Goal: Task Accomplishment & Management: Manage account settings

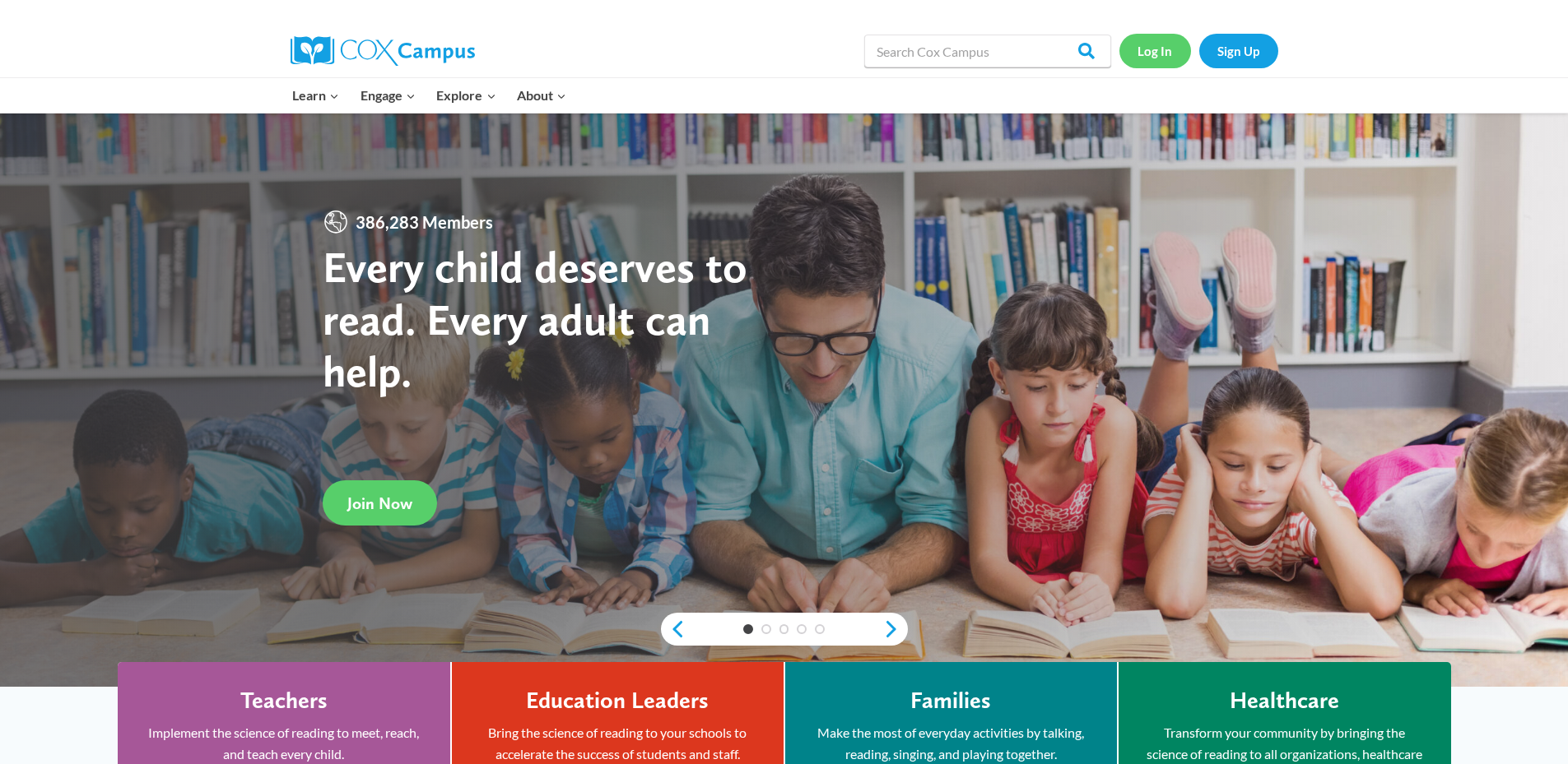
click at [1163, 57] on link "Log In" at bounding box center [1155, 50] width 72 height 34
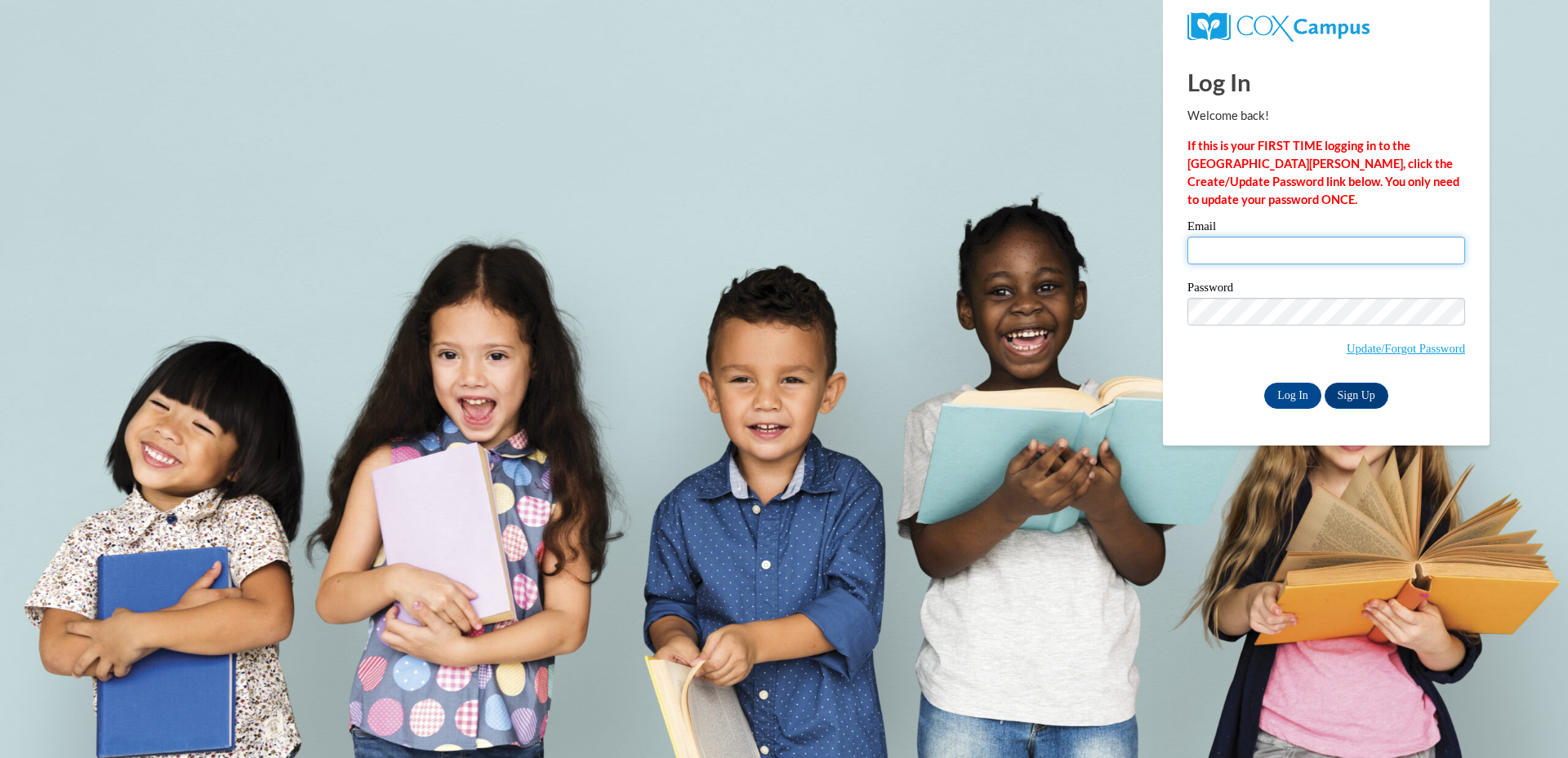
click at [1246, 252] on input "Email" at bounding box center [1326, 250] width 278 height 27
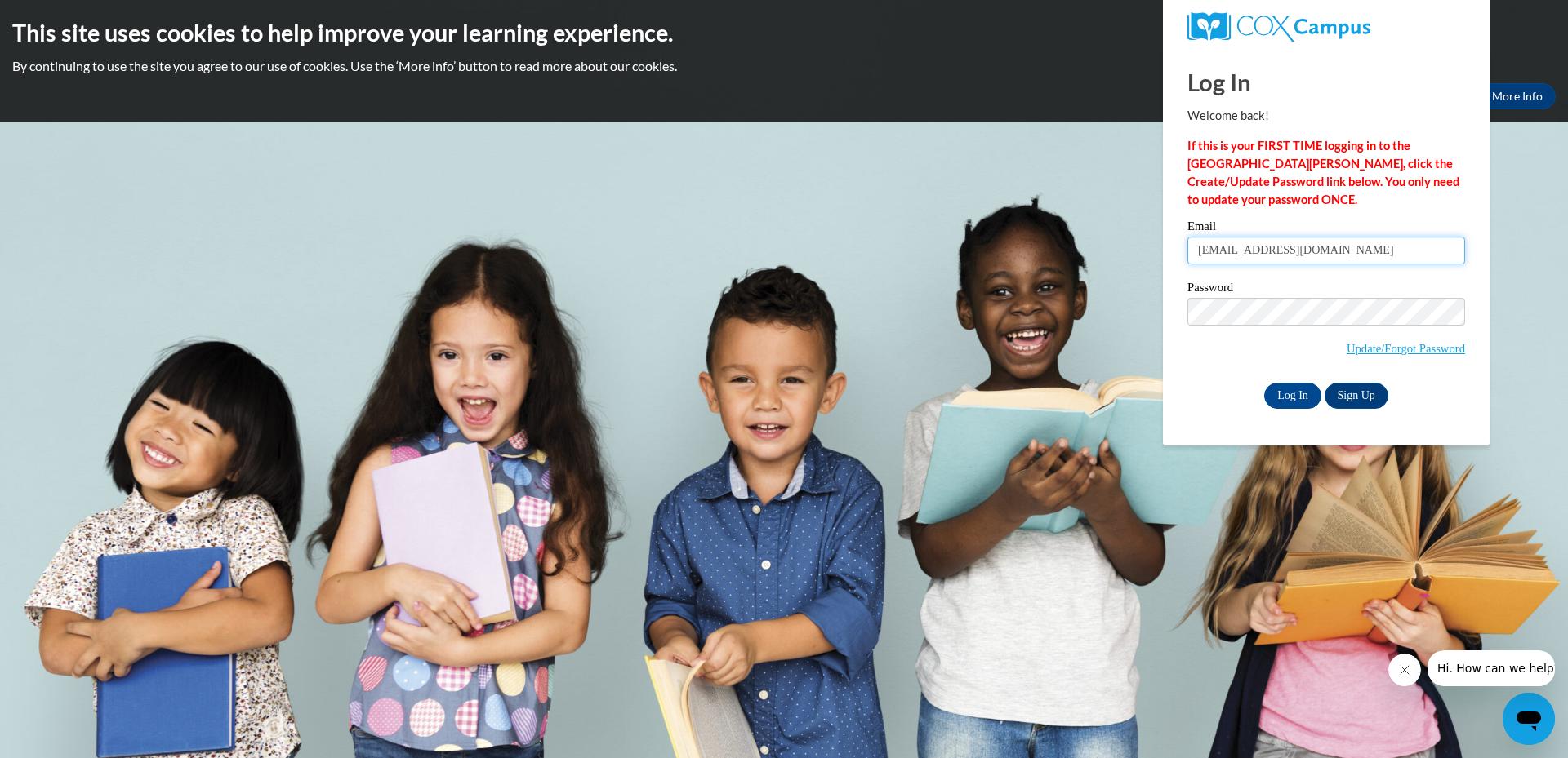
type input "[EMAIL_ADDRESS][DOMAIN_NAME]"
click at [1264, 382] on input "Log In" at bounding box center [1292, 395] width 57 height 26
